Goal: Navigation & Orientation: Find specific page/section

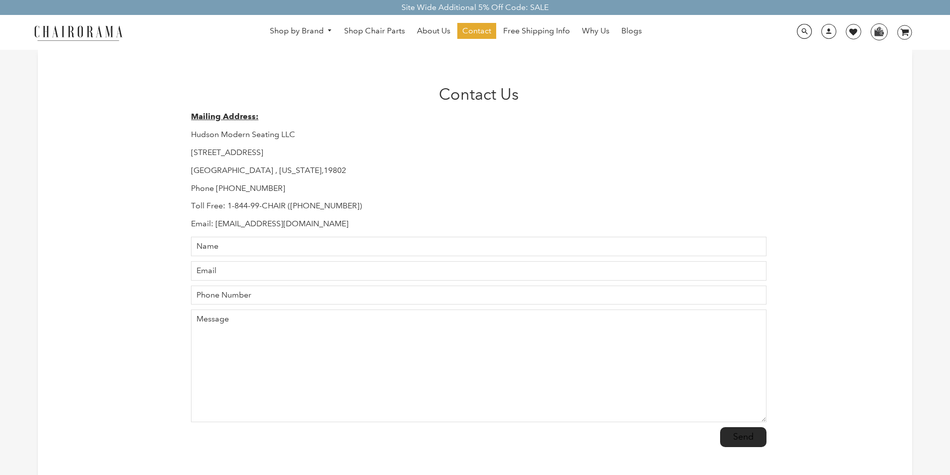
click at [465, 26] on link "Contact" at bounding box center [476, 31] width 39 height 16
click at [595, 102] on h1 "Contact Us" at bounding box center [478, 94] width 575 height 19
click at [620, 25] on link "Blogs" at bounding box center [631, 31] width 30 height 16
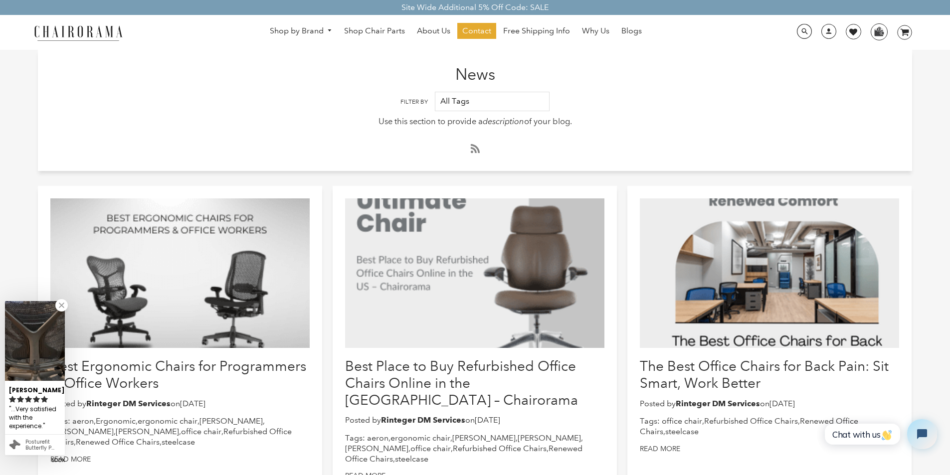
click at [128, 169] on div "News Filter By All Tags aeron Ergonomic ergonomic chair [GEOGRAPHIC_DATA] [PERS…" at bounding box center [475, 110] width 874 height 121
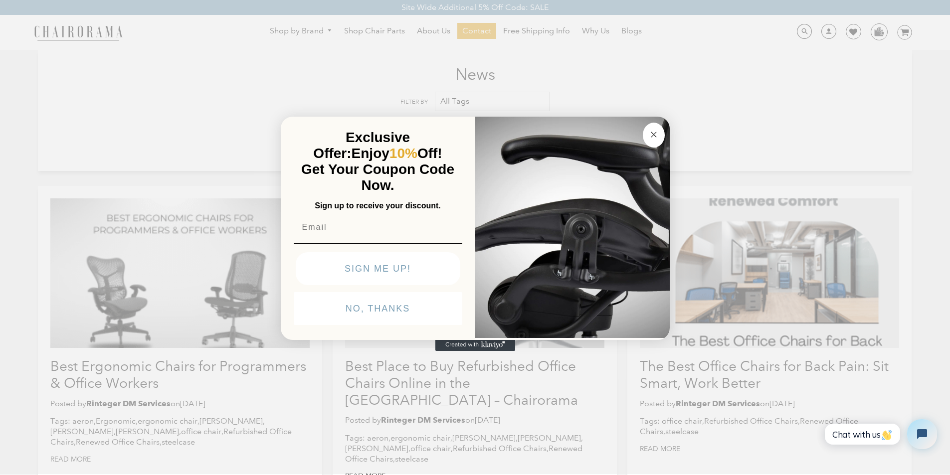
click at [452, 351] on icon "Created with Klaviyo - opens in a new tab" at bounding box center [475, 345] width 80 height 12
